Goal: Information Seeking & Learning: Find specific fact

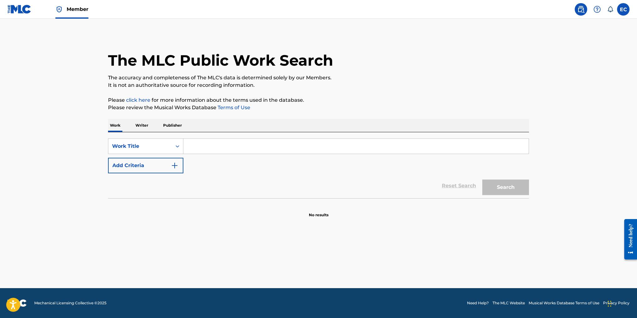
click at [207, 149] on input "Search Form" at bounding box center [355, 146] width 345 height 15
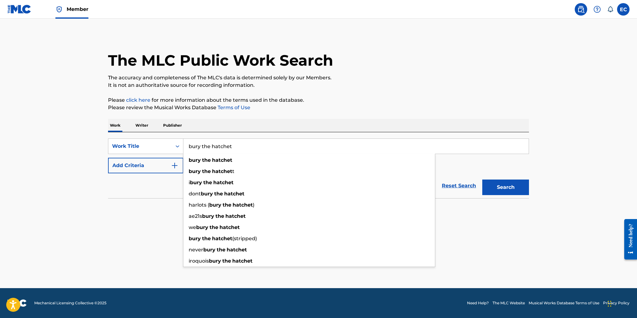
click at [220, 139] on input "bury the hatchet" at bounding box center [355, 146] width 345 height 15
type input "bury the hatchet"
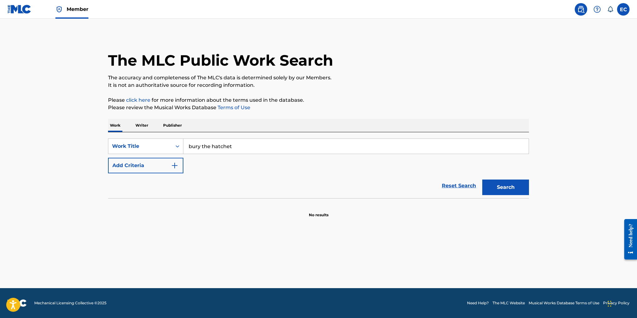
click at [467, 171] on div "SearchWithCriteria4eb55b60-342f-4d89-a440-cb31e35dae49 Work Title bury the hatc…" at bounding box center [318, 155] width 421 height 35
click at [159, 164] on button "Add Criteria" at bounding box center [145, 166] width 75 height 16
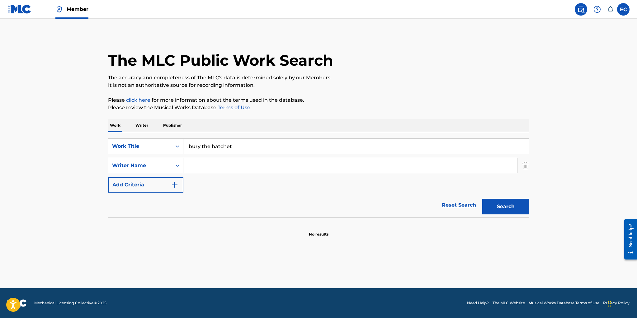
click at [198, 165] on input "Search Form" at bounding box center [350, 165] width 334 height 15
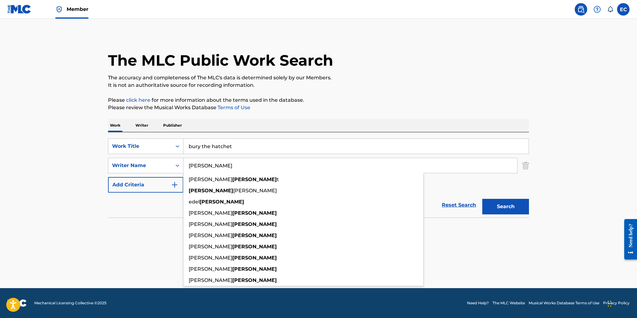
type input "[PERSON_NAME]"
click at [482, 199] on button "Search" at bounding box center [505, 207] width 47 height 16
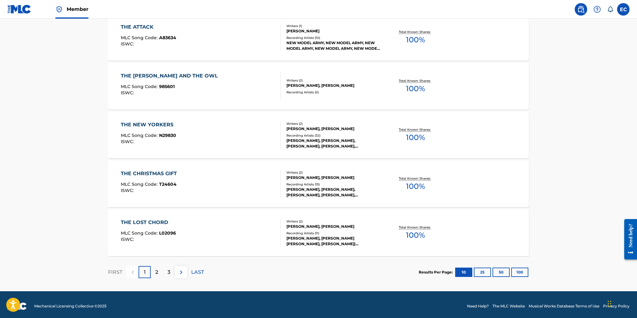
scroll to position [463, 0]
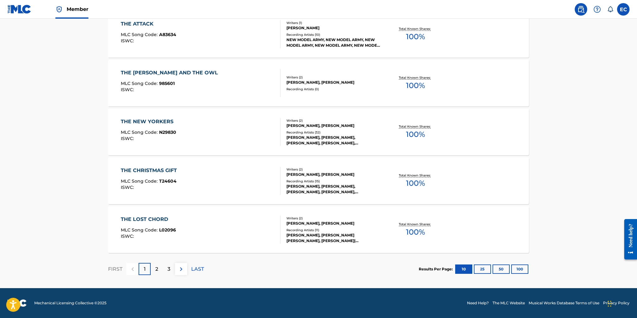
click at [156, 270] on p "2" at bounding box center [156, 268] width 3 height 7
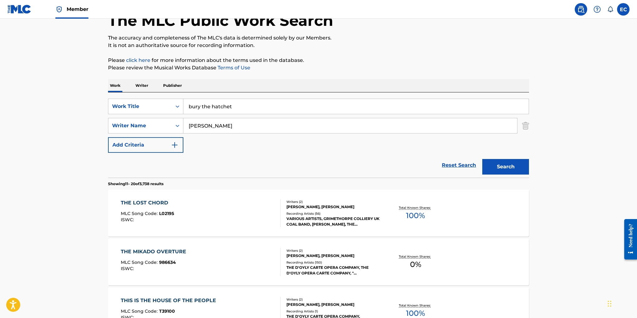
scroll to position [0, 0]
